Goal: Task Accomplishment & Management: Manage account settings

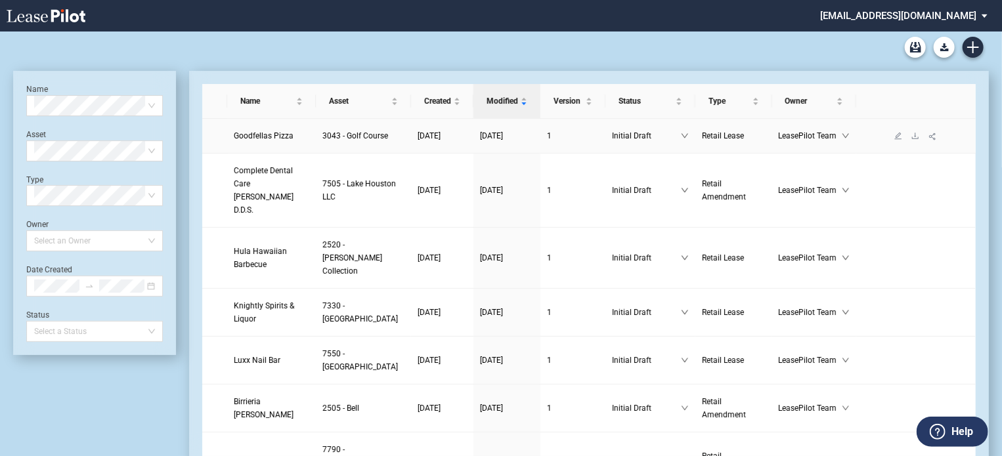
click at [250, 140] on span "Goodfellas Pizza" at bounding box center [264, 135] width 60 height 9
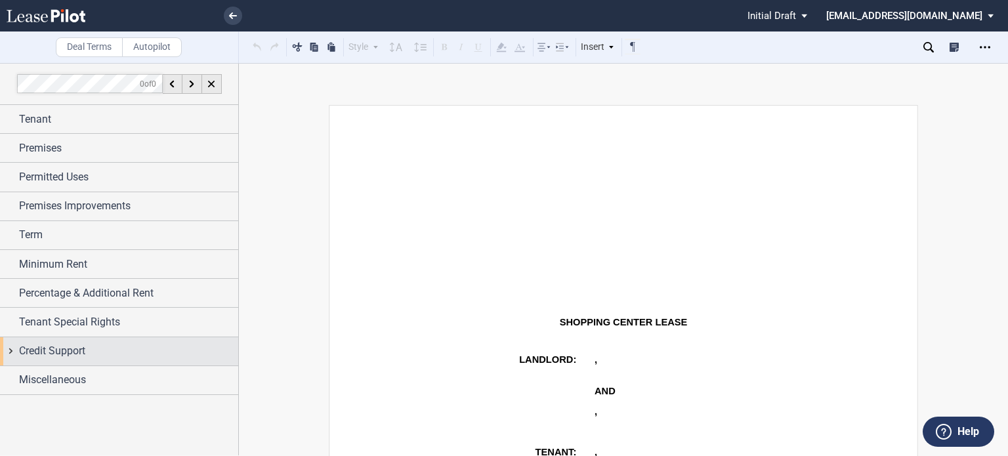
click at [51, 353] on span "Credit Support" at bounding box center [52, 351] width 66 height 16
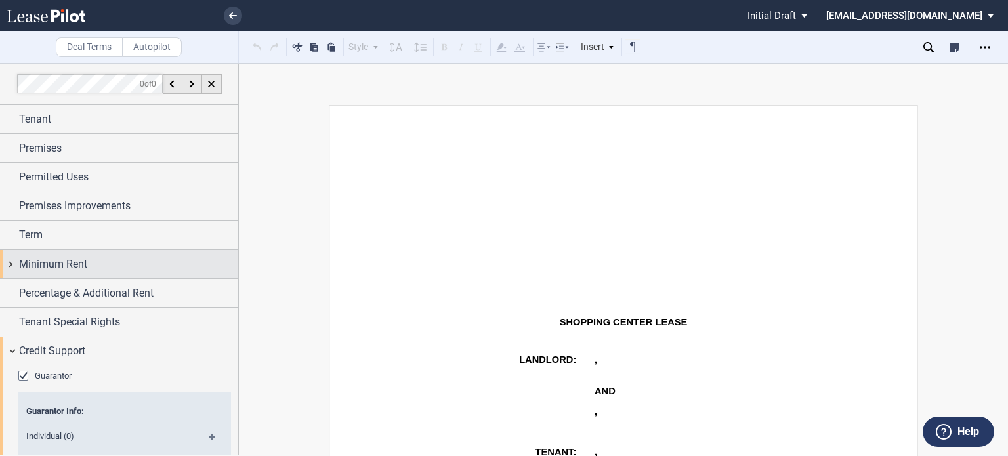
click at [58, 262] on span "Minimum Rent" at bounding box center [53, 265] width 68 height 16
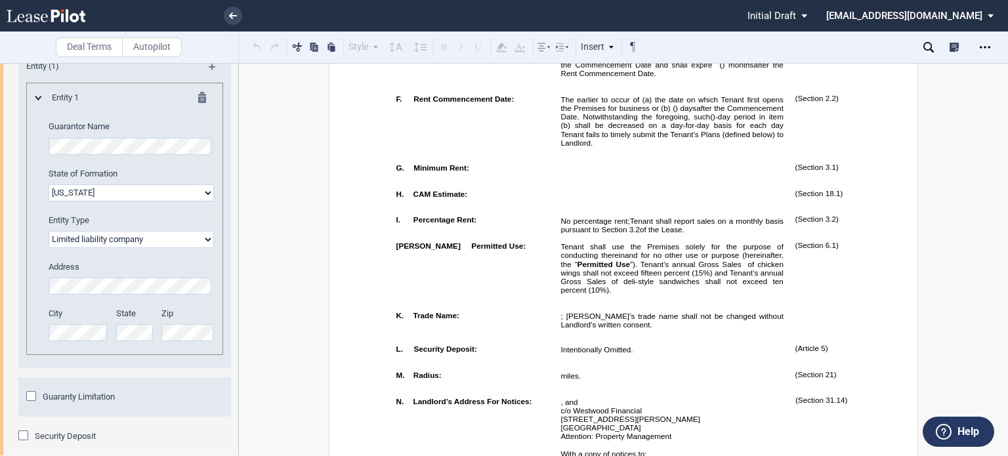
scroll to position [1189, 0]
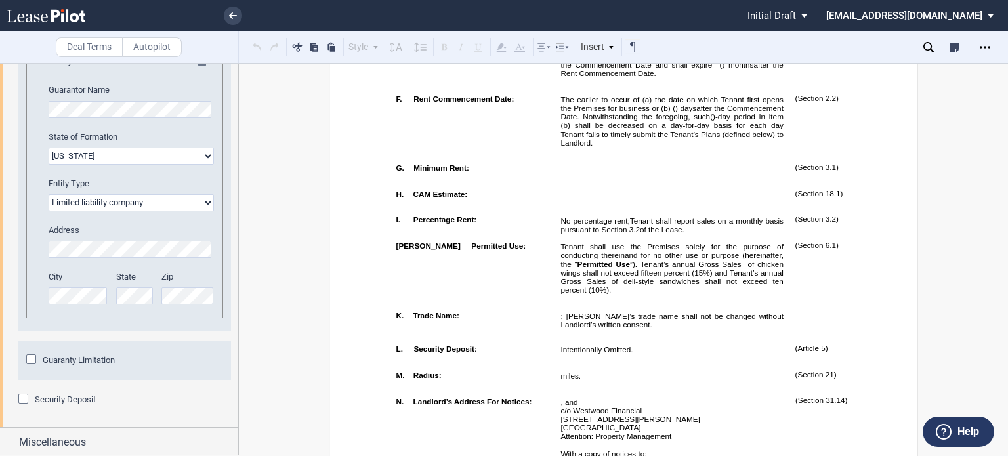
click at [29, 400] on div "Security Deposit" at bounding box center [24, 400] width 13 height 13
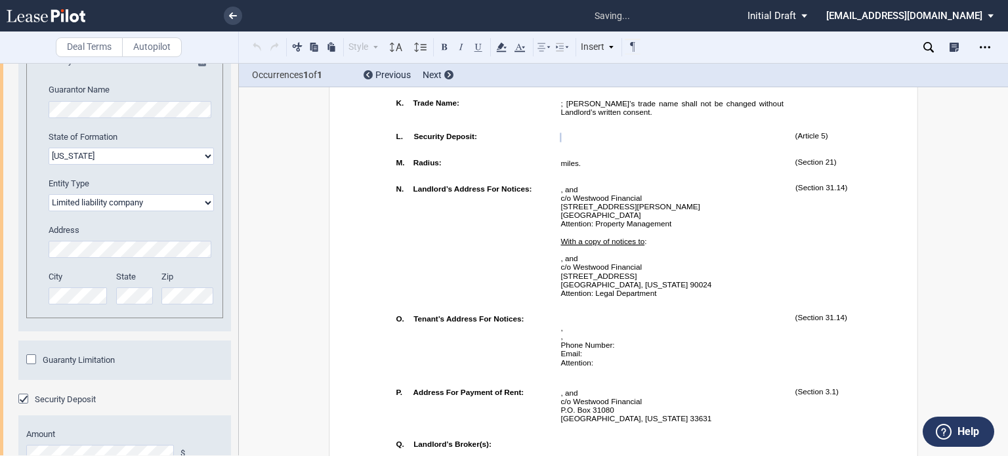
scroll to position [1191, 0]
drag, startPoint x: 1007, startPoint y: 85, endPoint x: 1007, endPoint y: 107, distance: 22.3
click at [1007, 107] on div "Deal Terms Autopilot Style Normal 8pt 9pt 10pt 10.5pt 11pt 12pt 14pt 16pt Norma…" at bounding box center [504, 259] width 1008 height 393
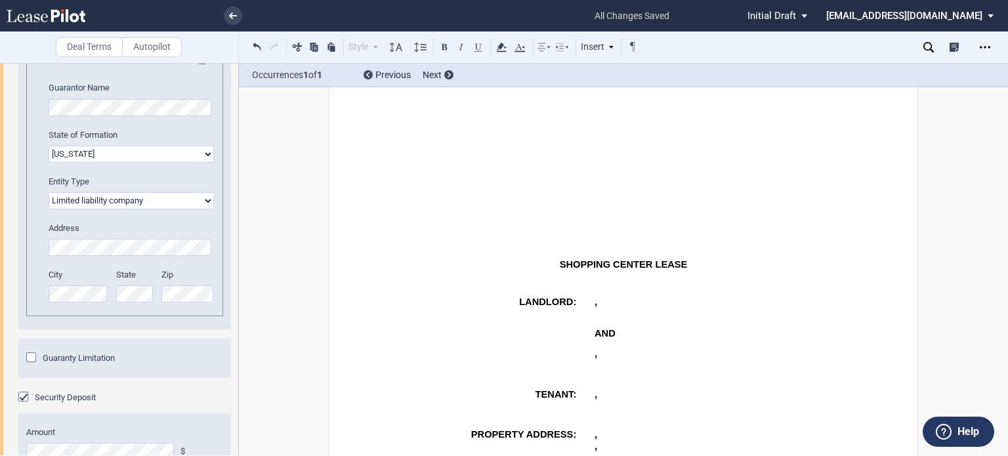
scroll to position [404, 0]
